Goal: Check status

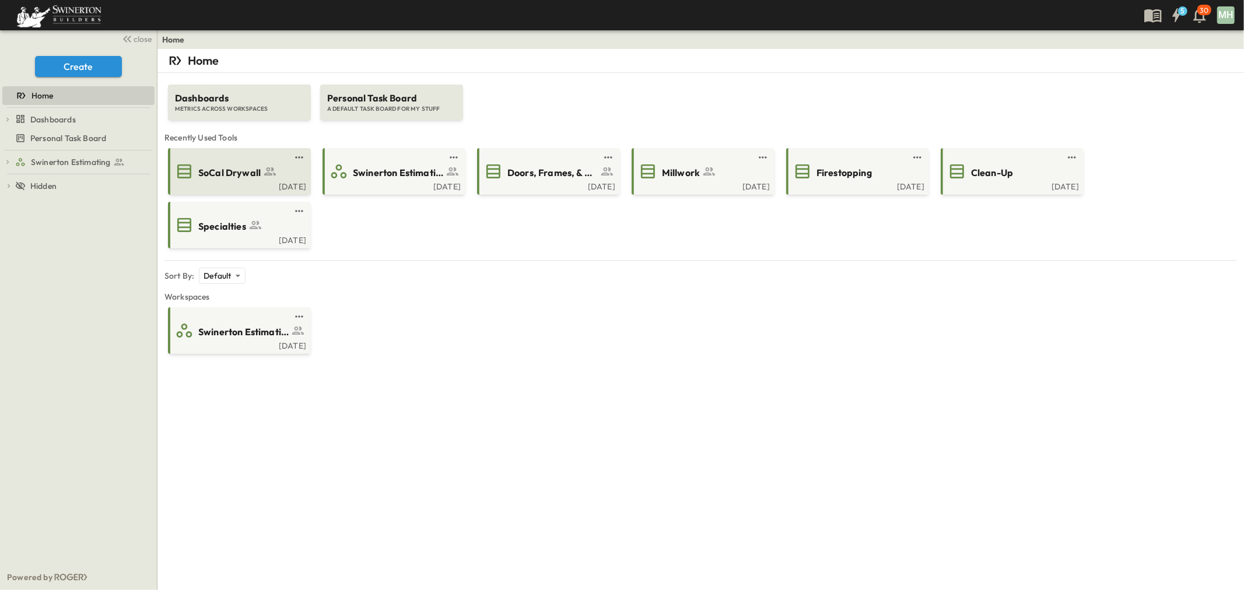
click at [242, 183] on div "[DATE]" at bounding box center [238, 185] width 136 height 9
